Goal: Information Seeking & Learning: Learn about a topic

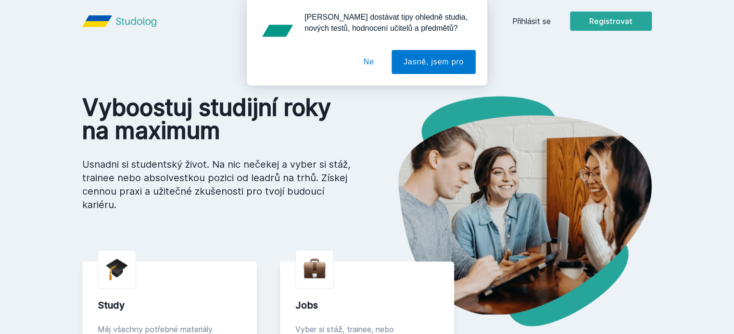
click at [602, 21] on div "[PERSON_NAME] dostávat tipy ohledně studia, nových testů, hodnocení učitelů a p…" at bounding box center [367, 43] width 734 height 86
click at [356, 59] on button "Ne" at bounding box center [369, 62] width 35 height 24
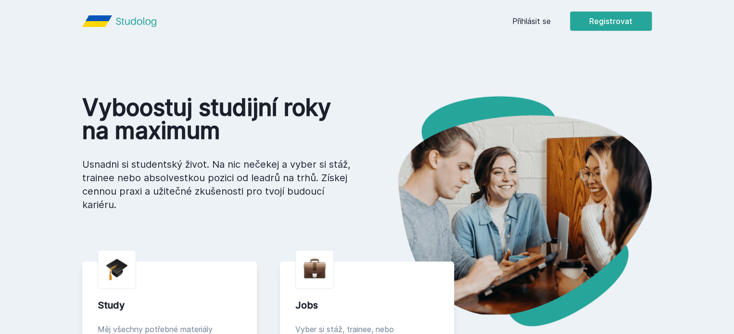
click at [551, 19] on link "Přihlásit se" at bounding box center [531, 21] width 38 height 12
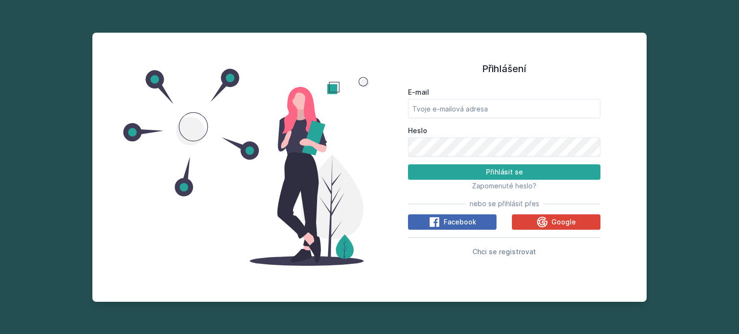
click at [485, 99] on div "E-mail" at bounding box center [504, 103] width 192 height 31
click at [489, 109] on input "E-mail" at bounding box center [504, 108] width 192 height 19
type input "svitlanatelepchu@gmail.com"
click at [408, 164] on button "Přihlásit se" at bounding box center [504, 171] width 192 height 15
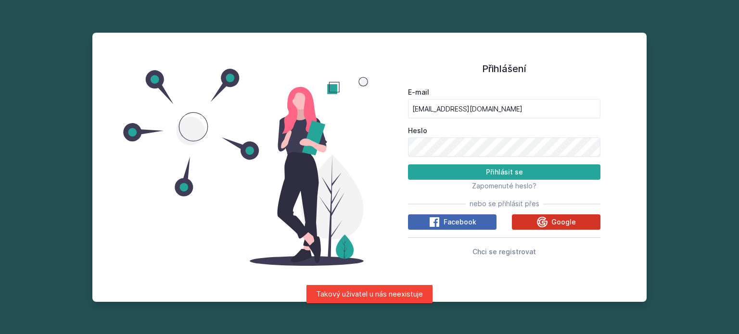
click at [530, 229] on button "Google" at bounding box center [556, 221] width 88 height 15
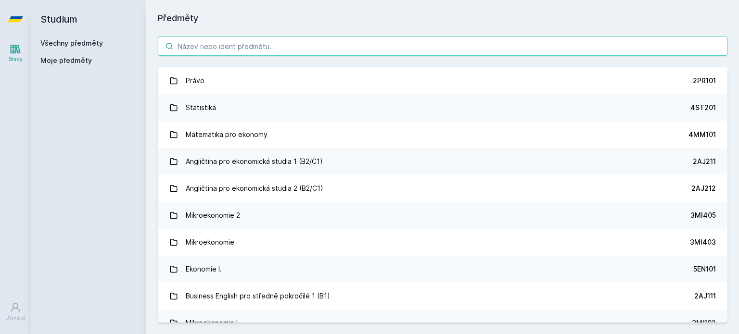
click at [435, 37] on input "search" at bounding box center [442, 46] width 569 height 19
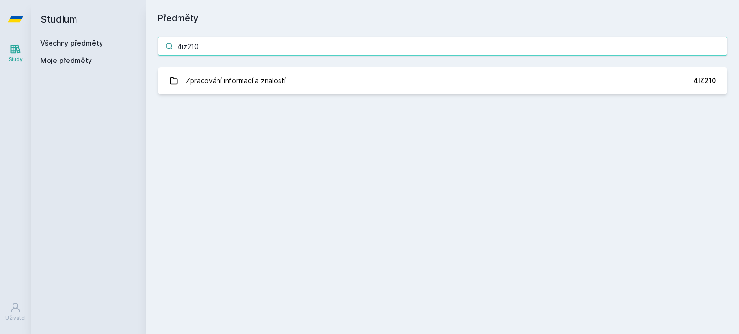
type input "4iz210"
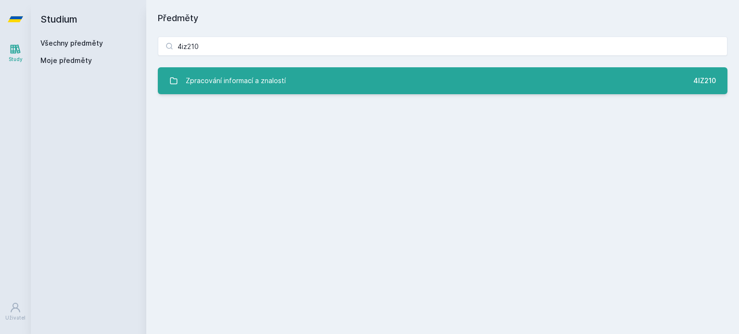
click at [393, 81] on link "Zpracování informací a znalostí 4IZ210" at bounding box center [442, 80] width 569 height 27
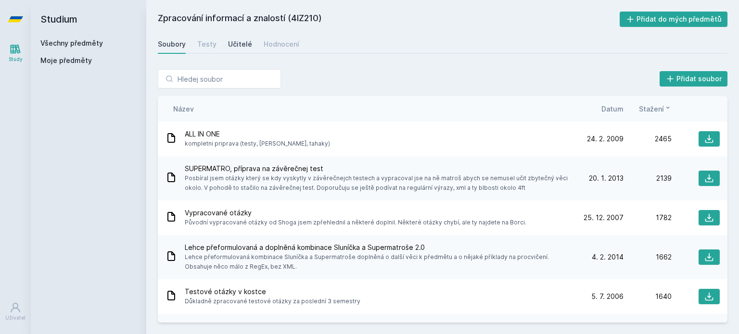
click at [240, 40] on div "Učitelé" at bounding box center [240, 44] width 24 height 10
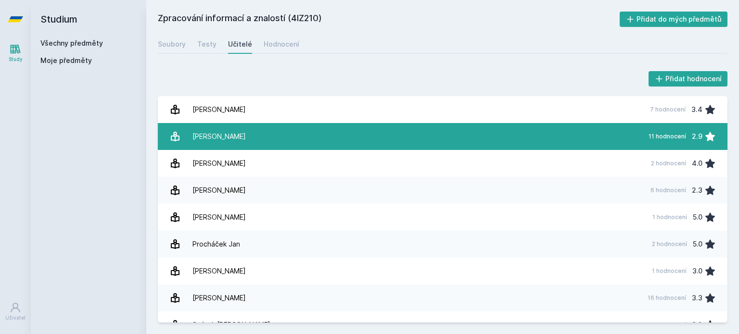
click at [310, 133] on link "[PERSON_NAME] 11 hodnocení 2.9" at bounding box center [442, 136] width 569 height 27
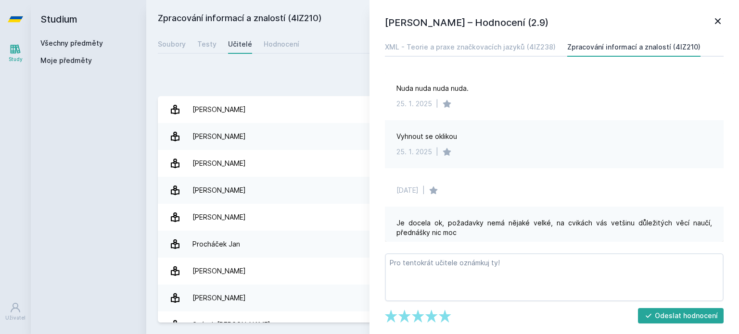
click at [716, 21] on icon at bounding box center [718, 21] width 12 height 12
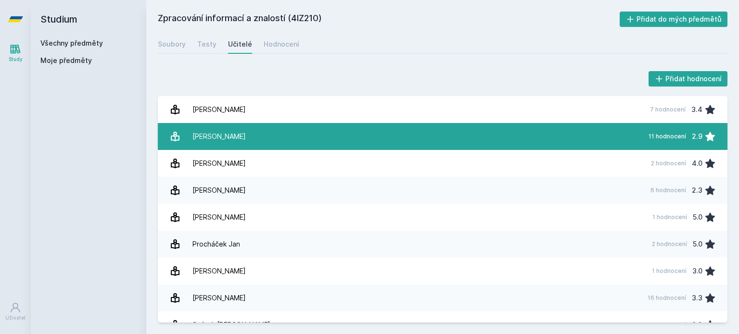
click at [439, 132] on link "[PERSON_NAME] 11 hodnocení 2.9" at bounding box center [442, 136] width 569 height 27
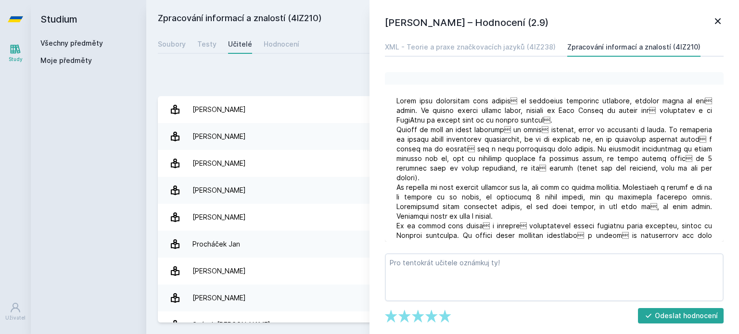
scroll to position [402, 0]
click at [716, 16] on icon at bounding box center [718, 21] width 12 height 12
